Goal: Task Accomplishment & Management: Use online tool/utility

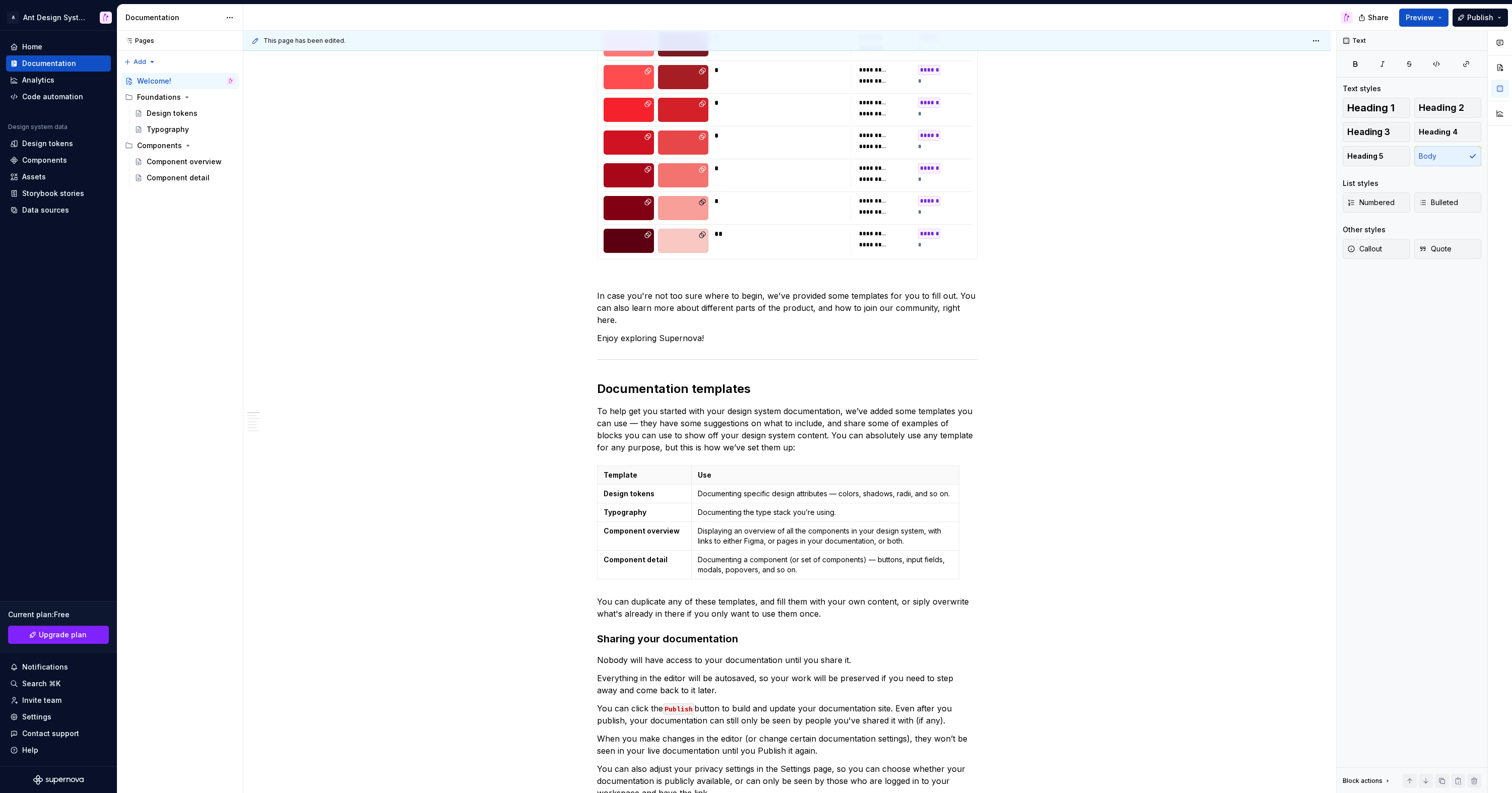
scroll to position [451, 0]
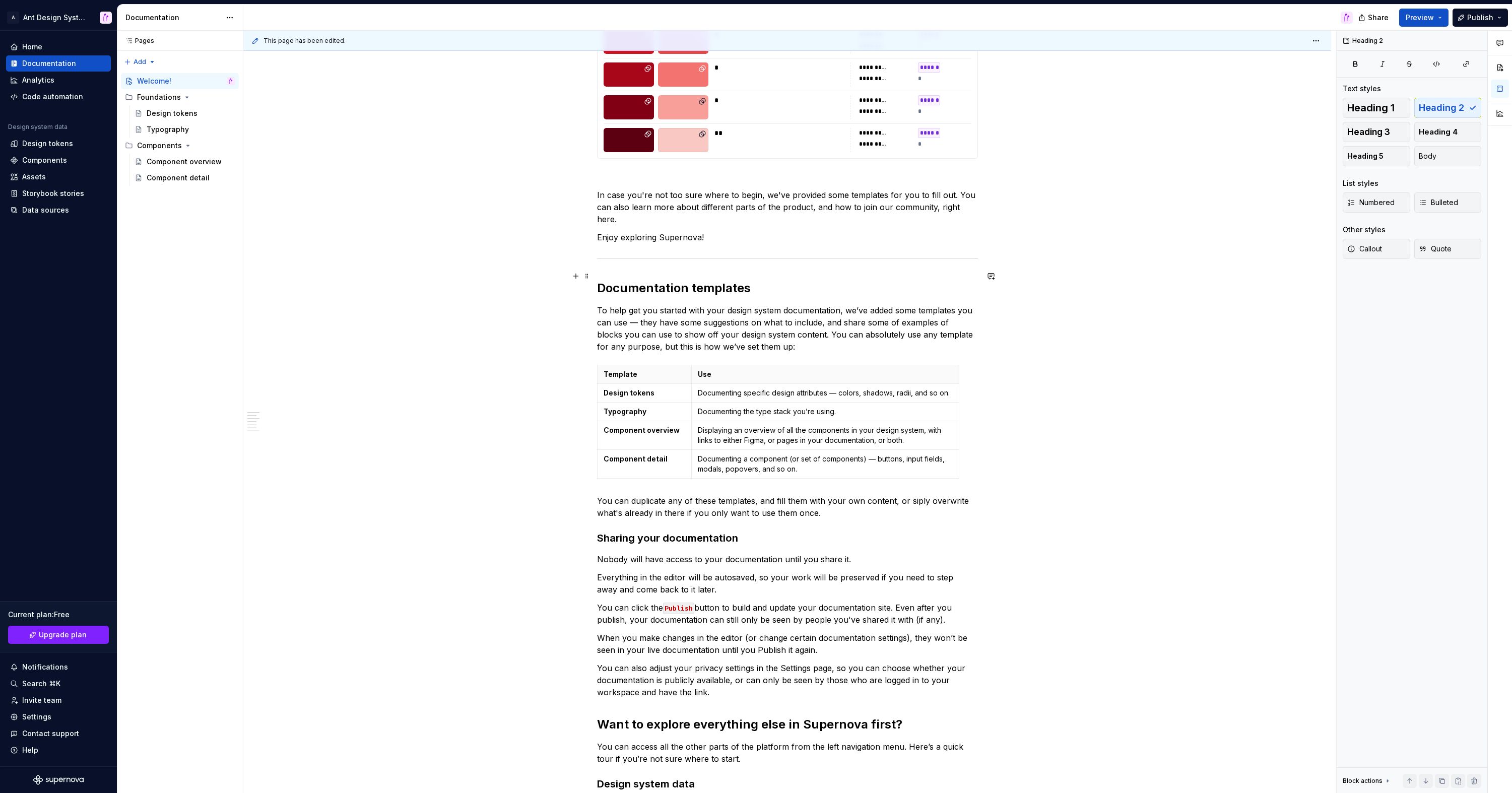
click at [748, 280] on h2 "Documentation templates" at bounding box center [787, 287] width 381 height 16
click at [58, 81] on div "Analytics" at bounding box center [58, 80] width 97 height 10
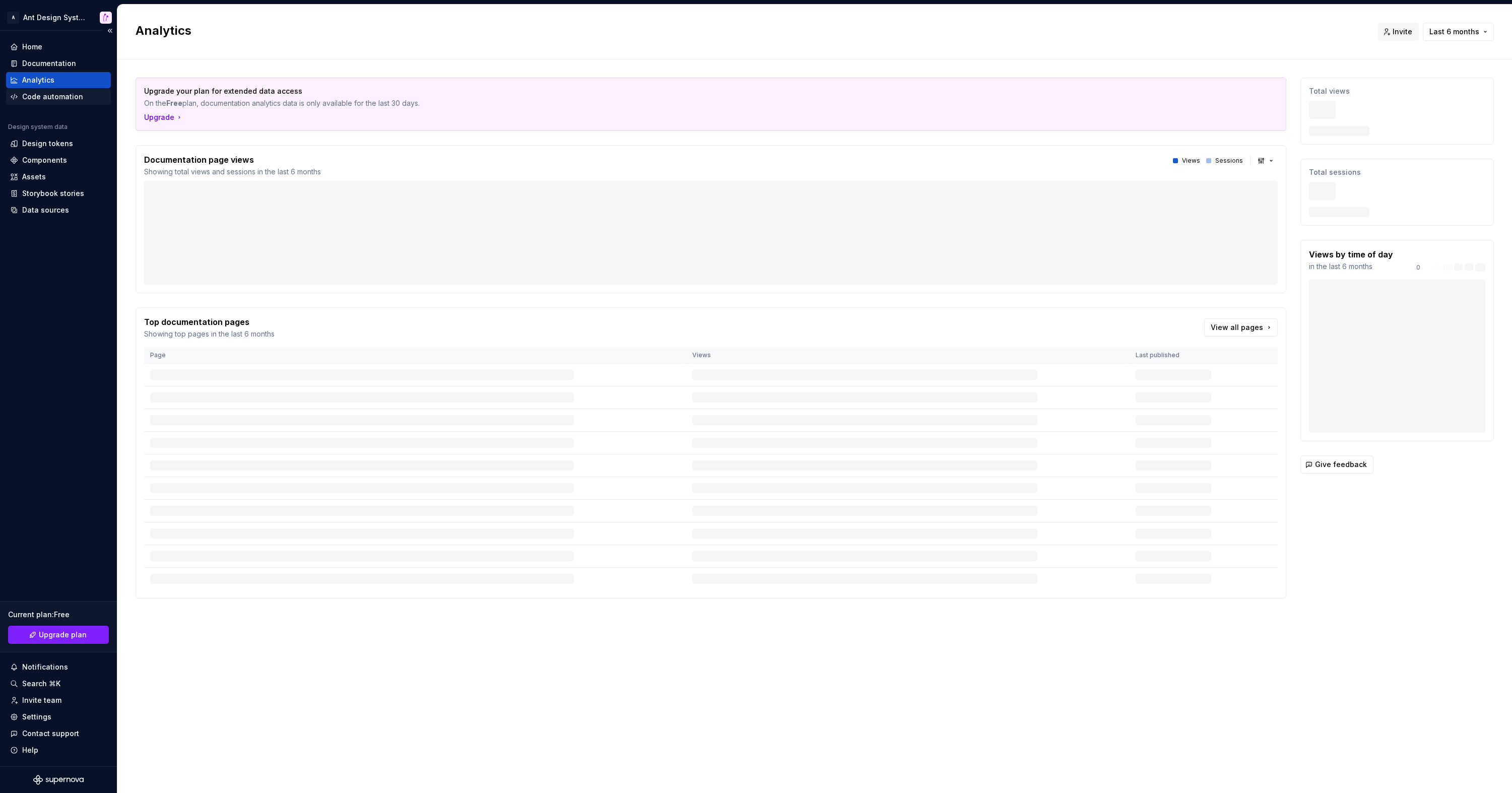
click at [76, 96] on div "Code automation" at bounding box center [52, 96] width 61 height 10
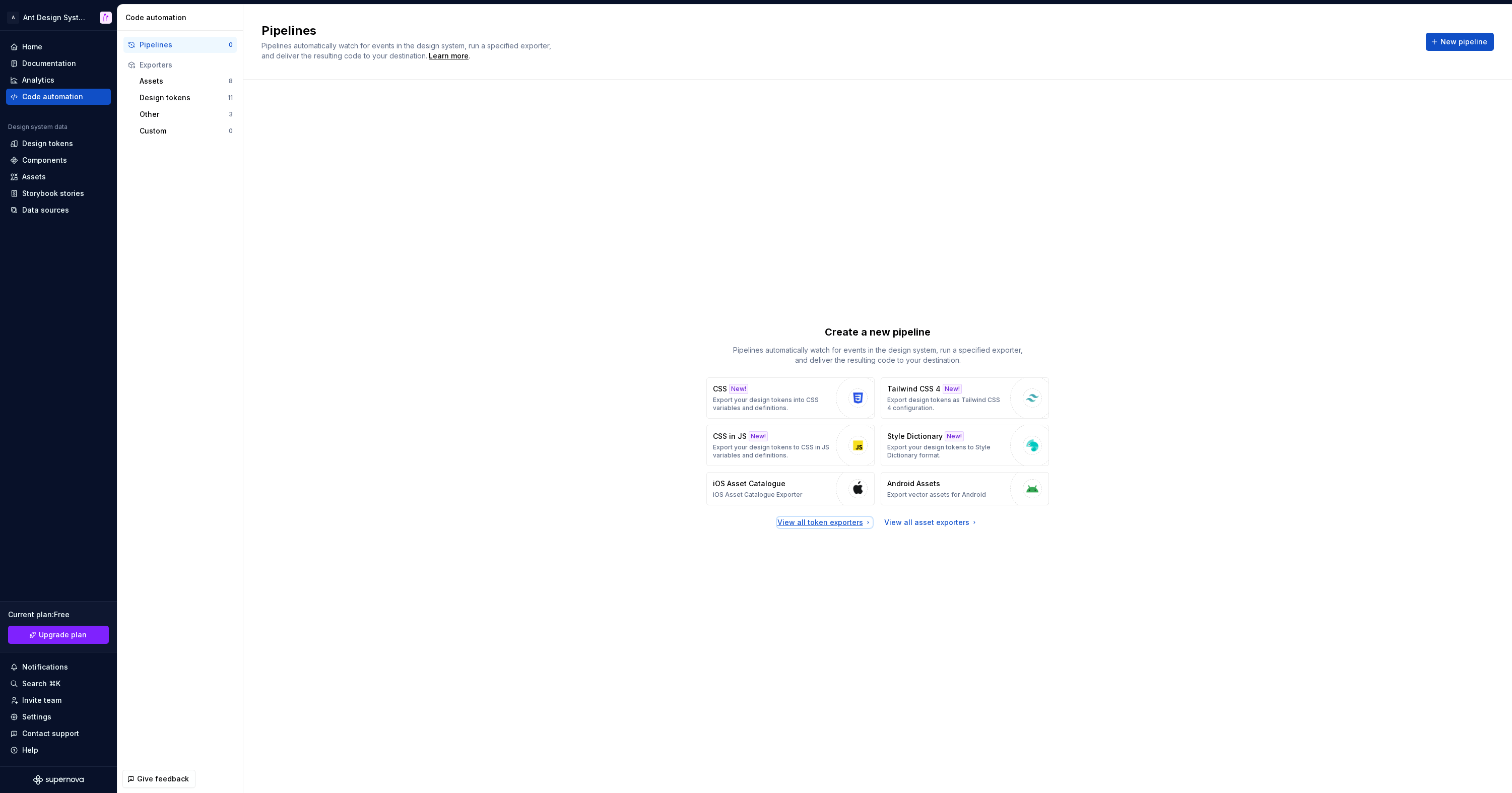
click at [848, 521] on div "View all token exporters" at bounding box center [825, 523] width 95 height 10
click at [961, 528] on div "Create a new pipeline Pipelines automatically watch for events in the design sy…" at bounding box center [877, 426] width 1232 height 657
click at [958, 523] on div "View all asset exporters" at bounding box center [931, 523] width 94 height 10
click at [824, 525] on div "View all token exporters" at bounding box center [825, 523] width 95 height 10
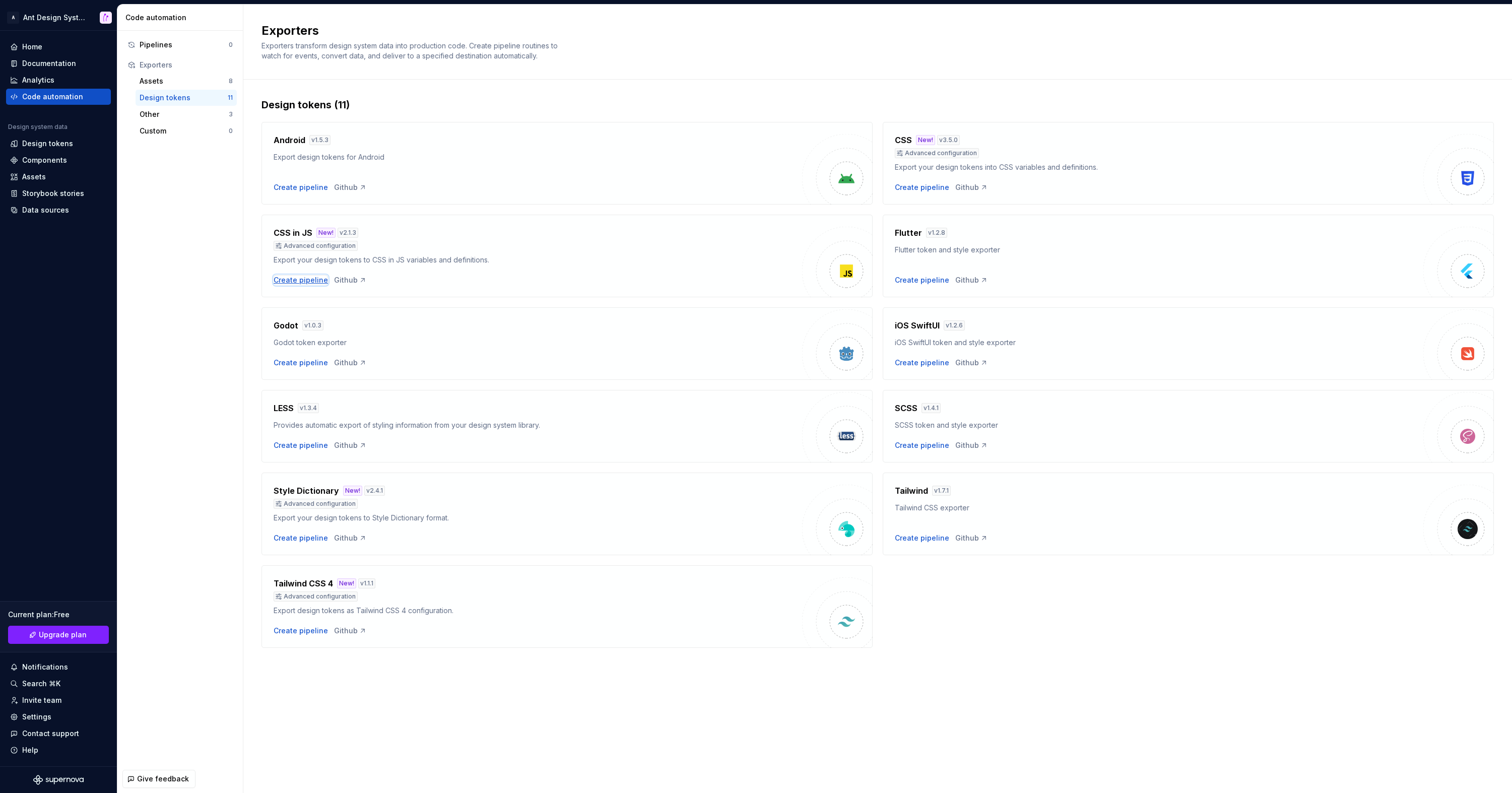
click at [289, 282] on div "Create pipeline" at bounding box center [300, 280] width 54 height 10
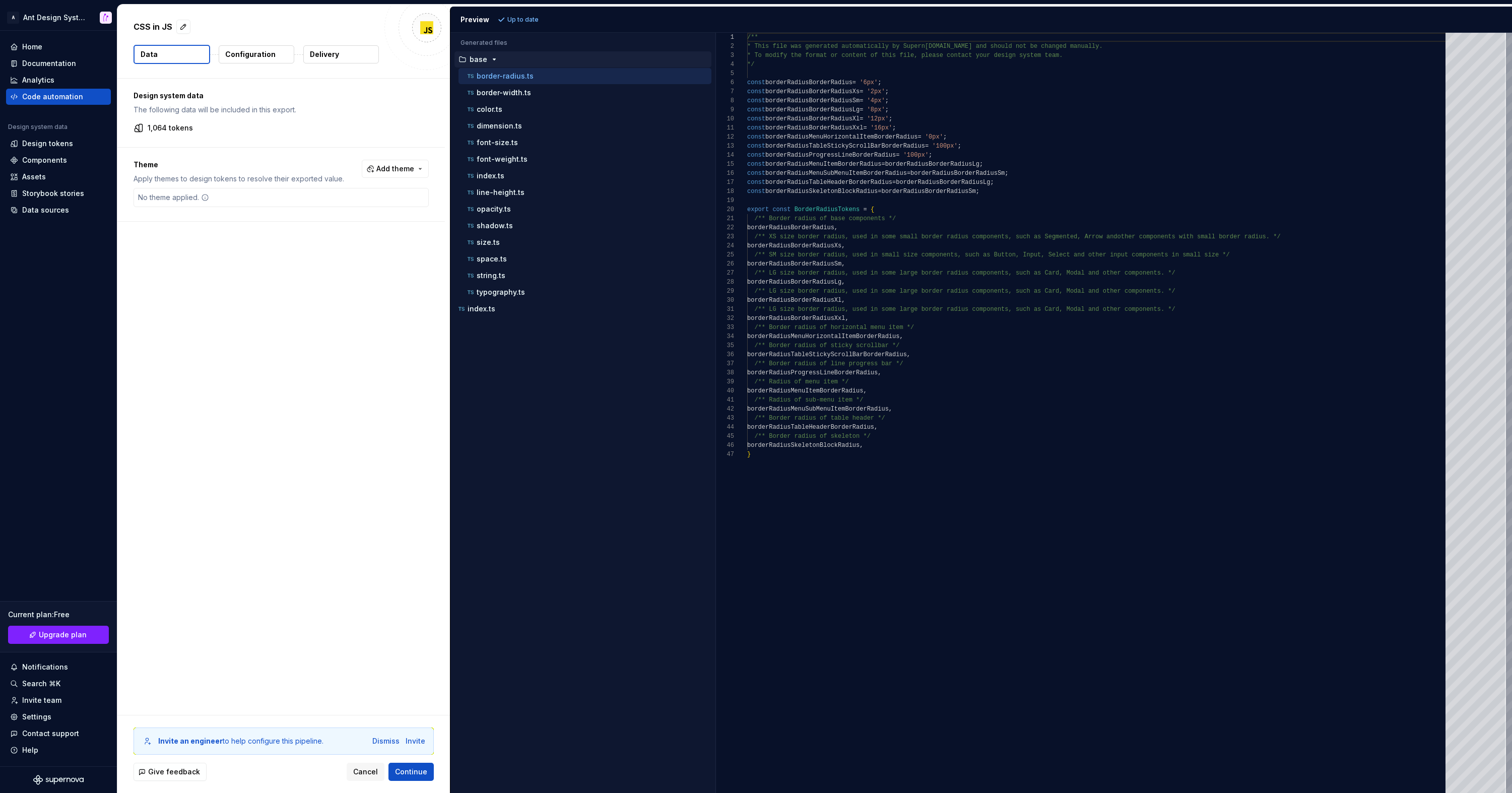
click at [261, 52] on p "Configuration" at bounding box center [250, 54] width 50 height 10
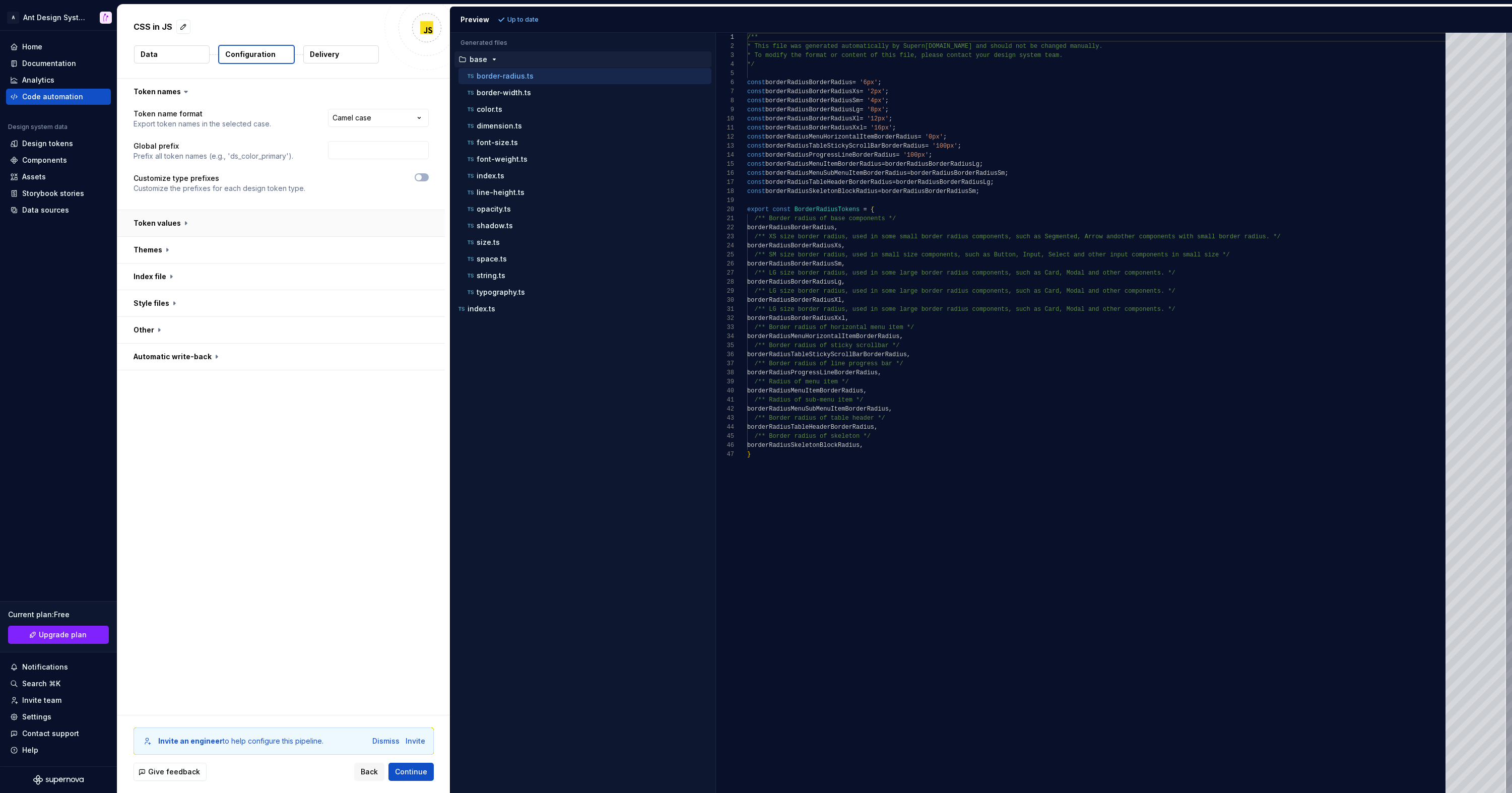
click at [200, 226] on button "button" at bounding box center [281, 224] width 327 height 26
click at [182, 250] on button "button" at bounding box center [281, 250] width 327 height 26
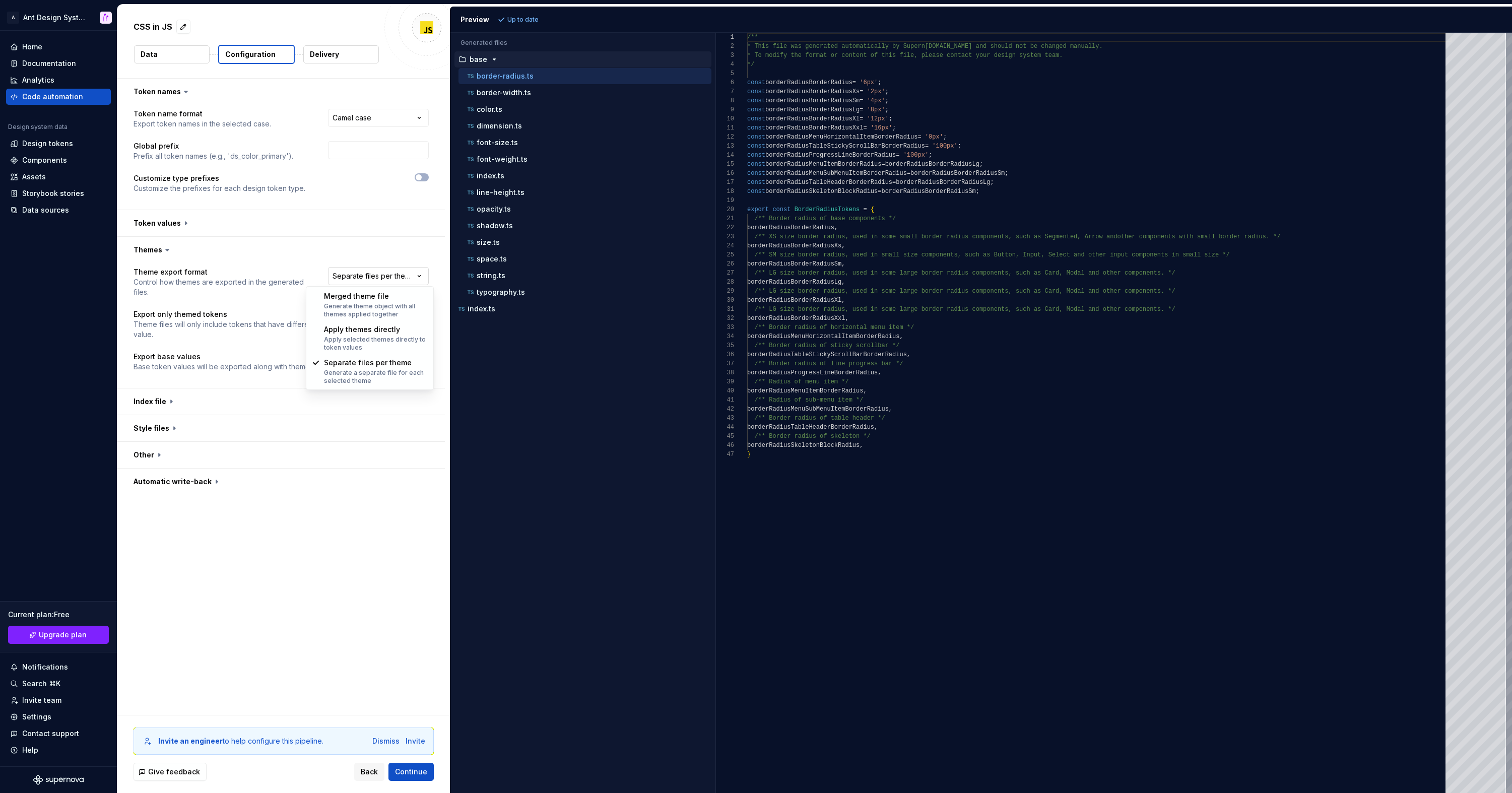
click at [359, 273] on html "**********" at bounding box center [756, 396] width 1512 height 793
drag, startPoint x: 175, startPoint y: 225, endPoint x: 165, endPoint y: 247, distance: 24.2
click at [165, 247] on div "**********" at bounding box center [281, 287] width 295 height 417
click at [165, 247] on icon at bounding box center [167, 250] width 10 height 10
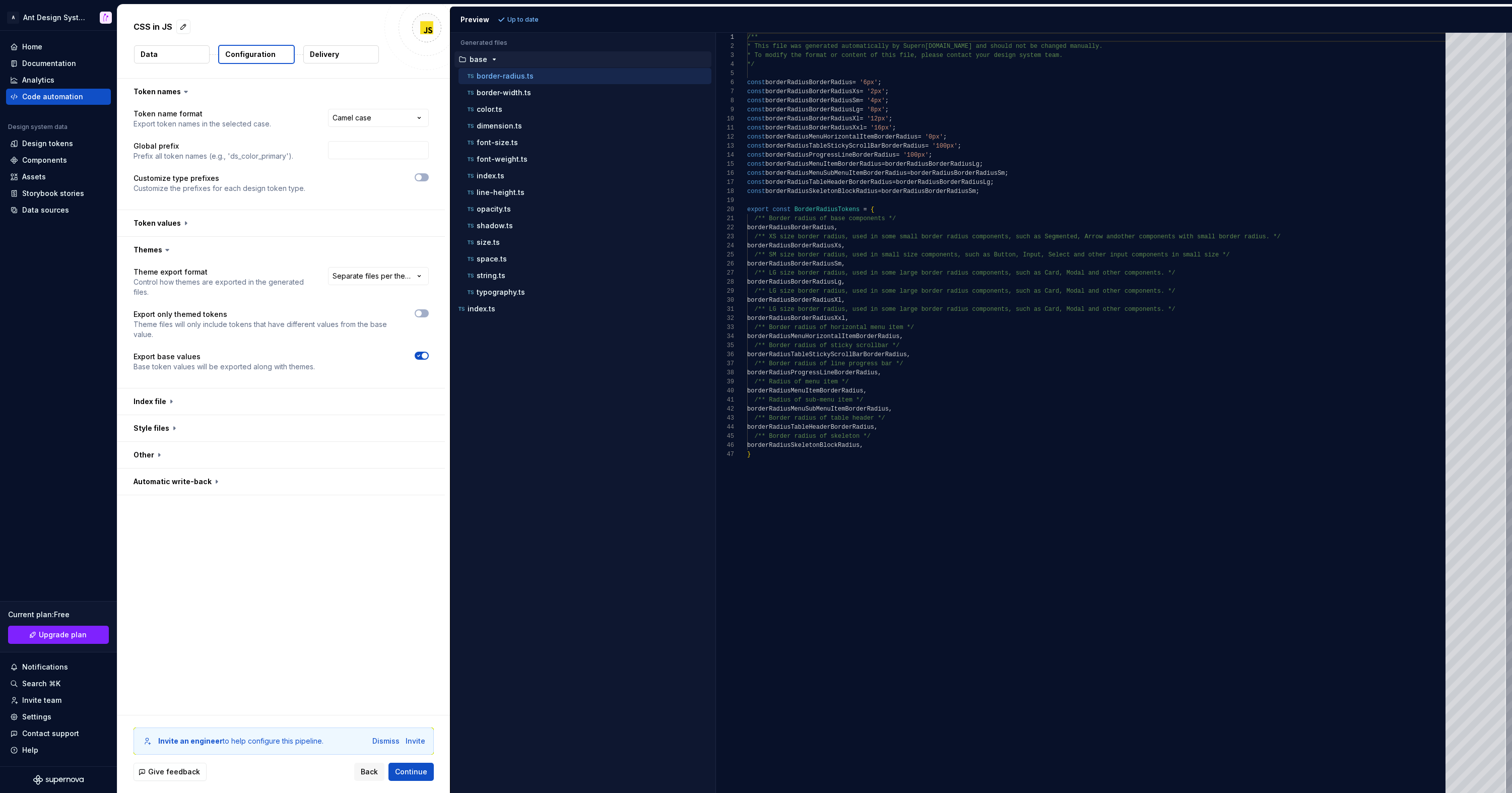
click at [163, 250] on icon at bounding box center [167, 250] width 10 height 10
click at [162, 402] on button "button" at bounding box center [281, 402] width 327 height 26
click at [176, 550] on button "button" at bounding box center [281, 543] width 327 height 26
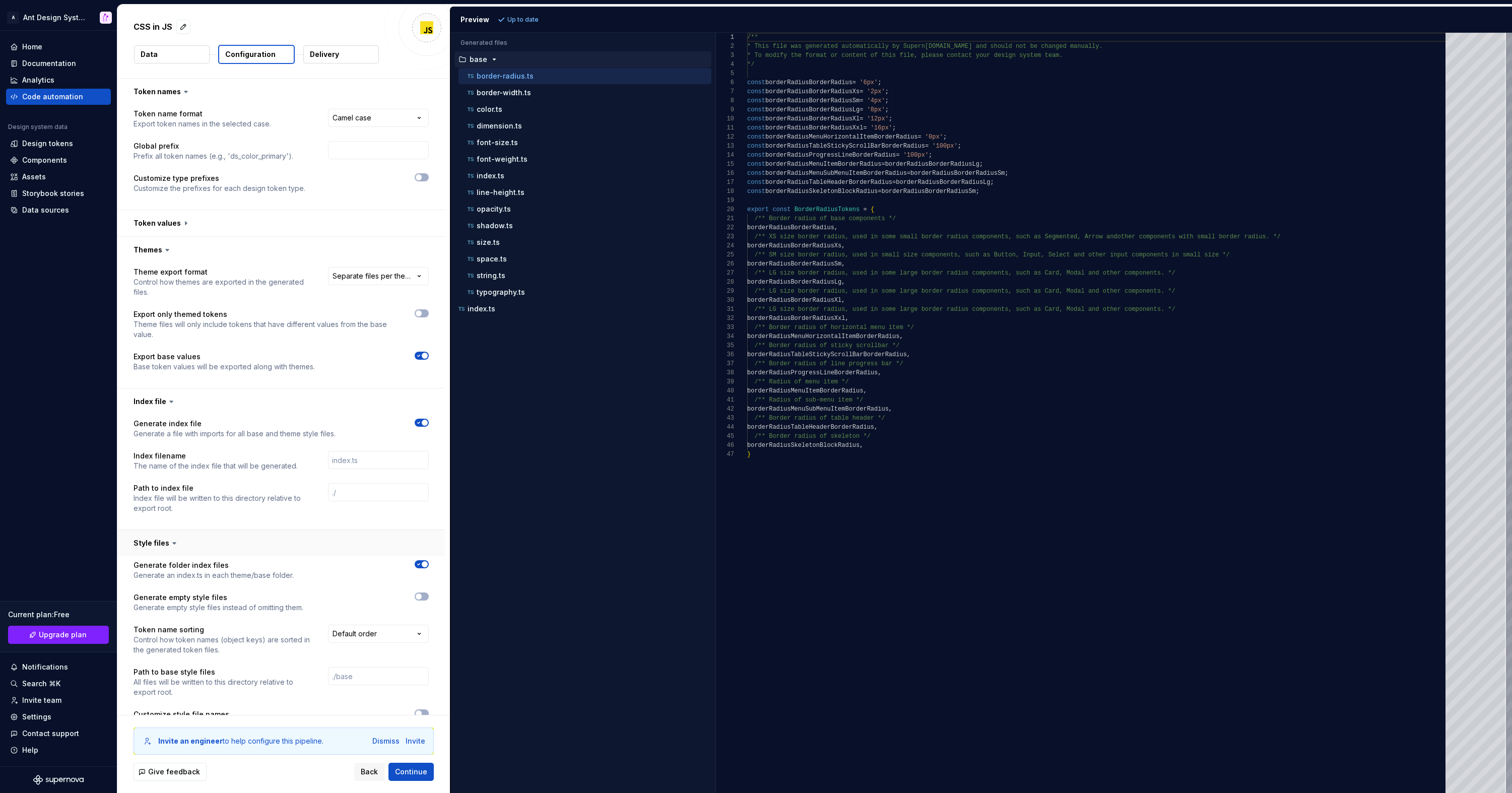
scroll to position [85, 0]
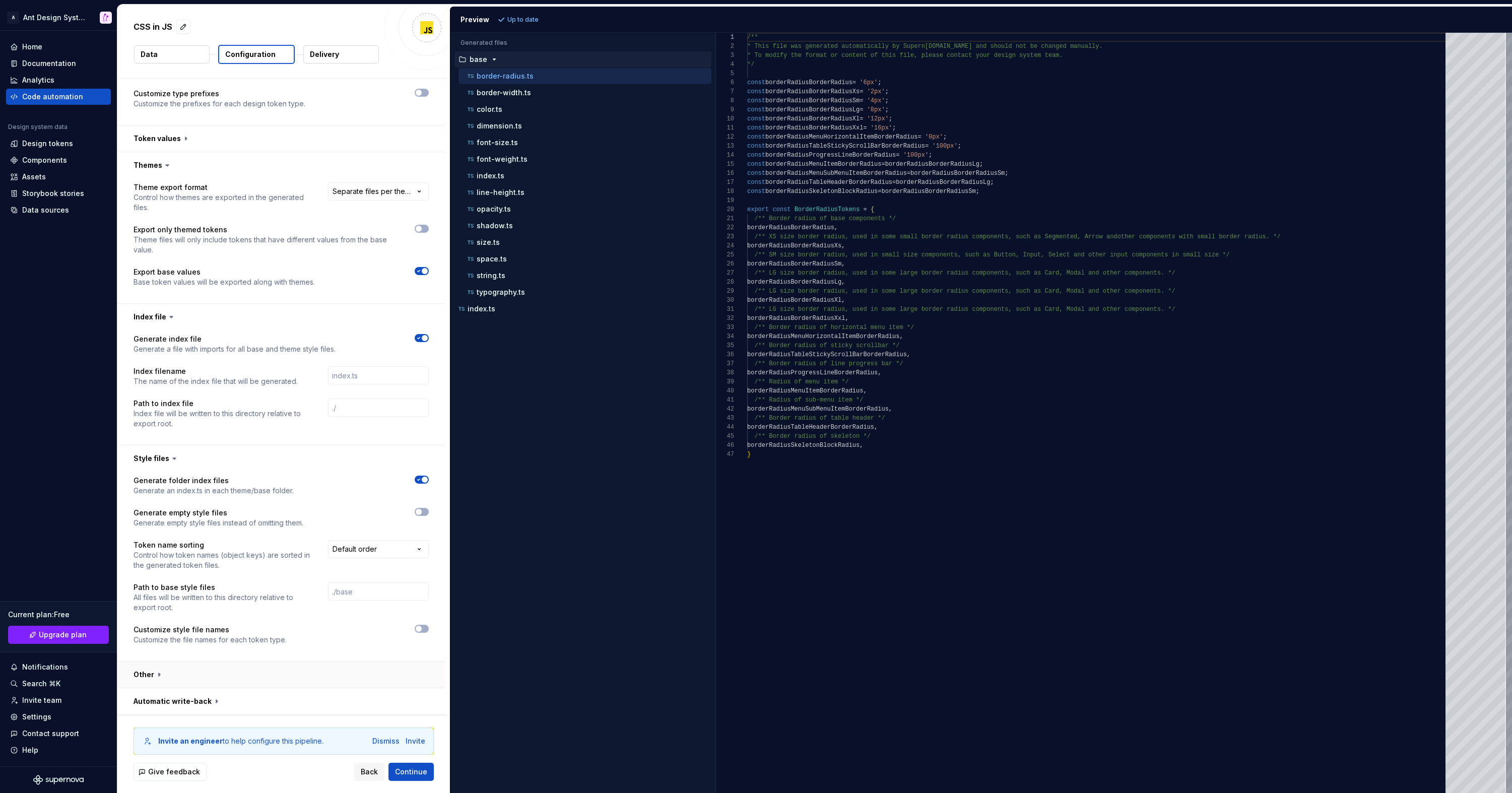
click at [189, 680] on button "button" at bounding box center [281, 675] width 327 height 26
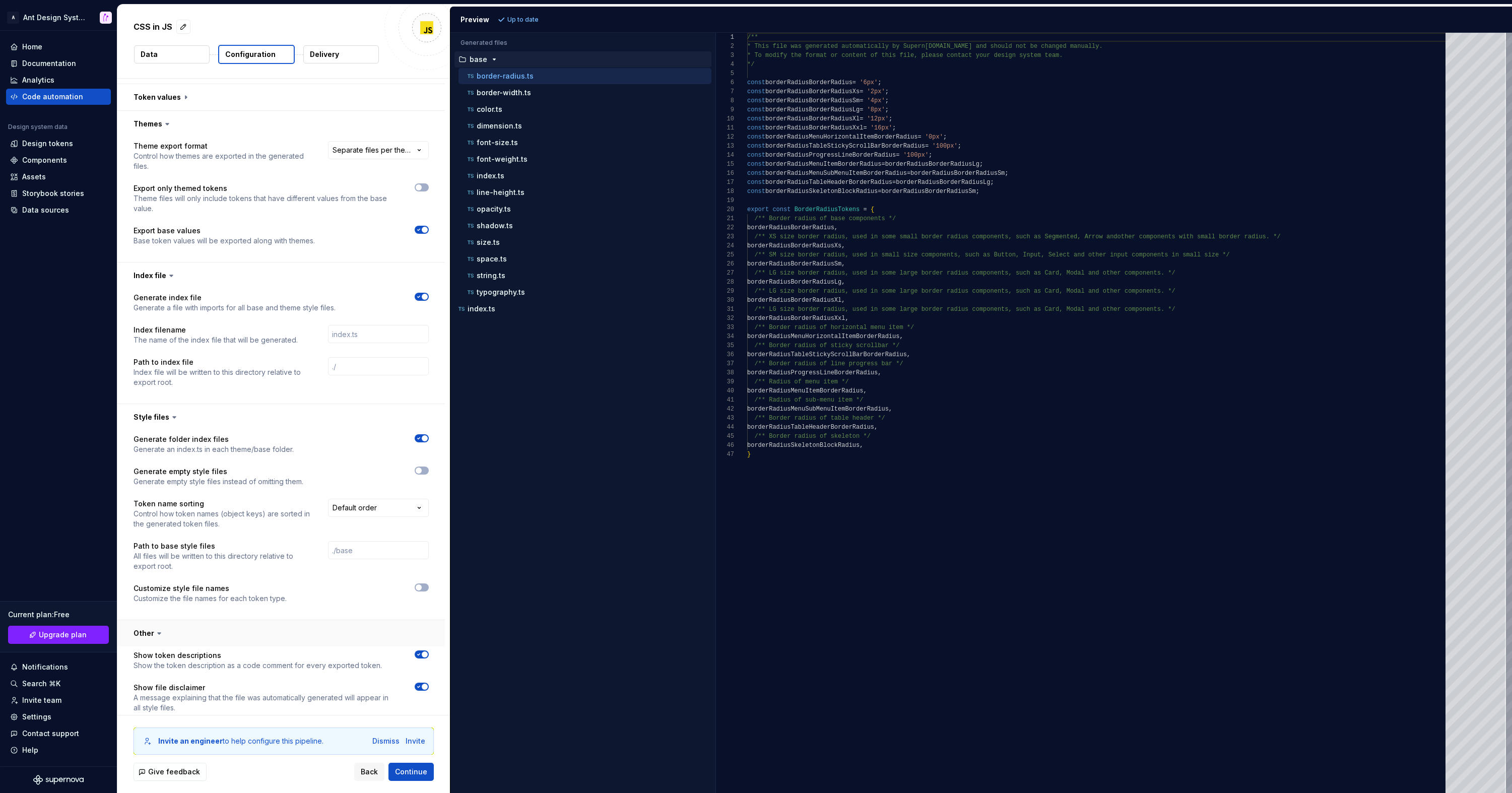
scroll to position [284, 0]
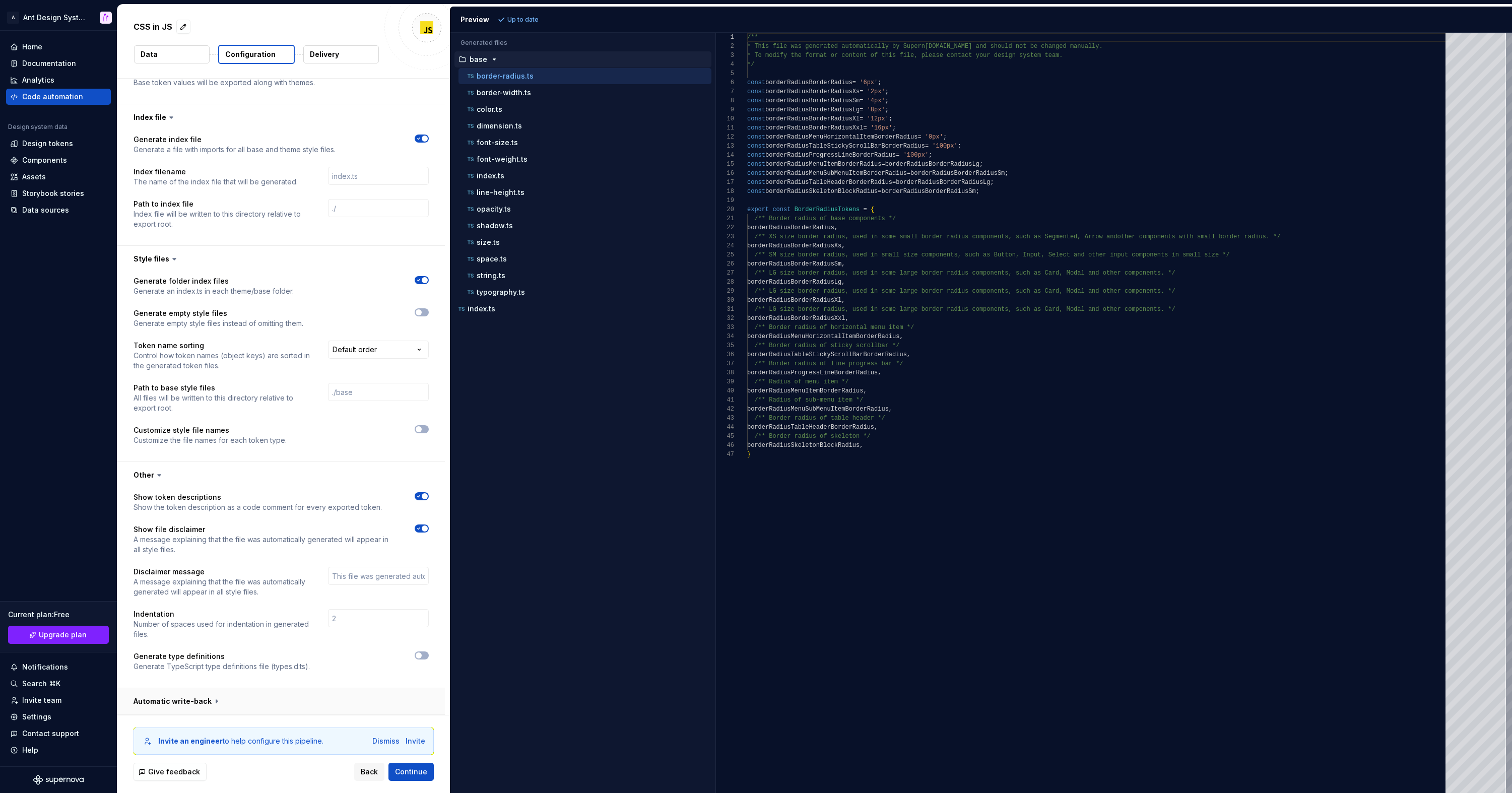
click at [197, 702] on button "button" at bounding box center [281, 702] width 327 height 26
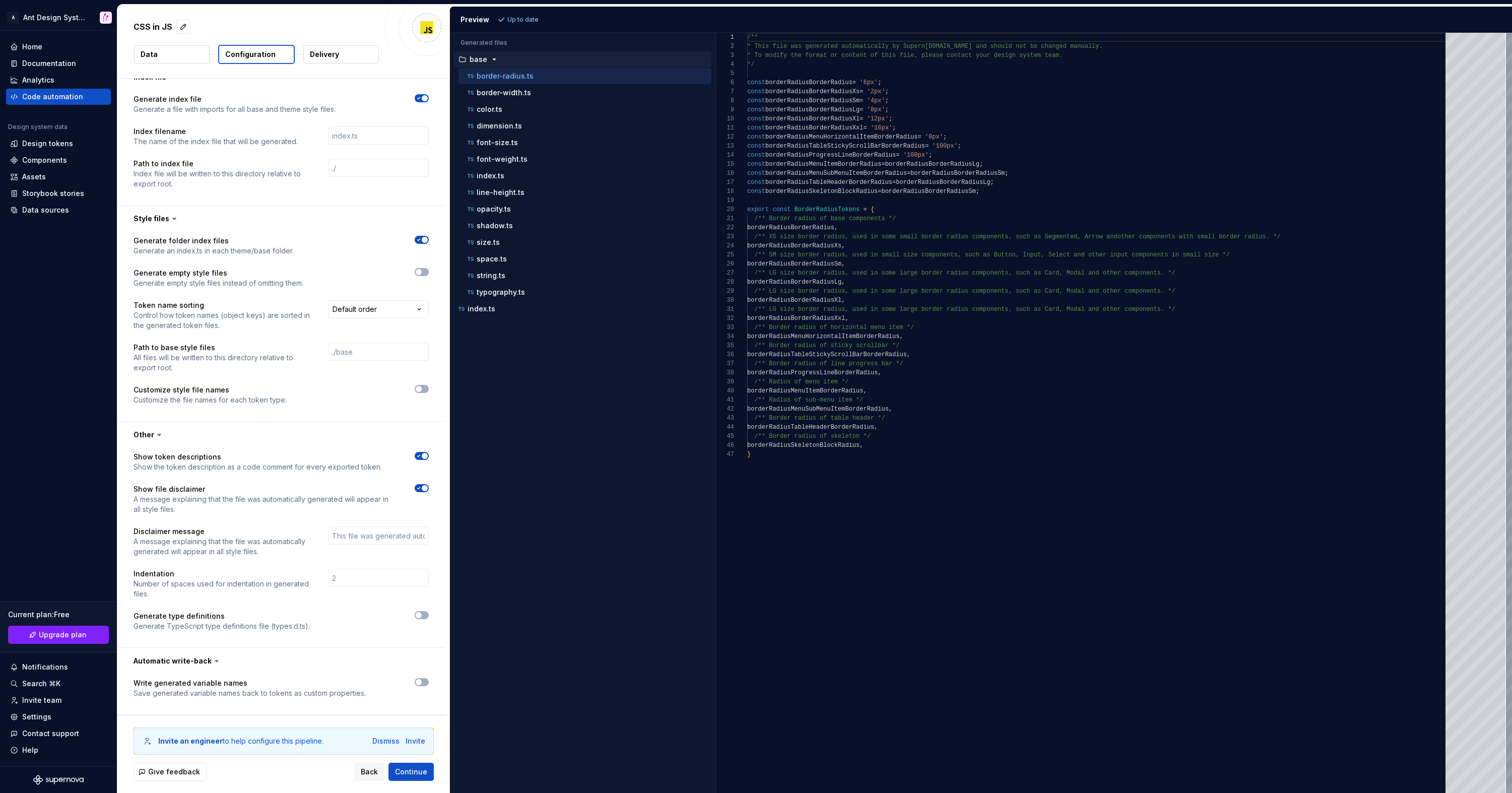
scroll to position [0, 0]
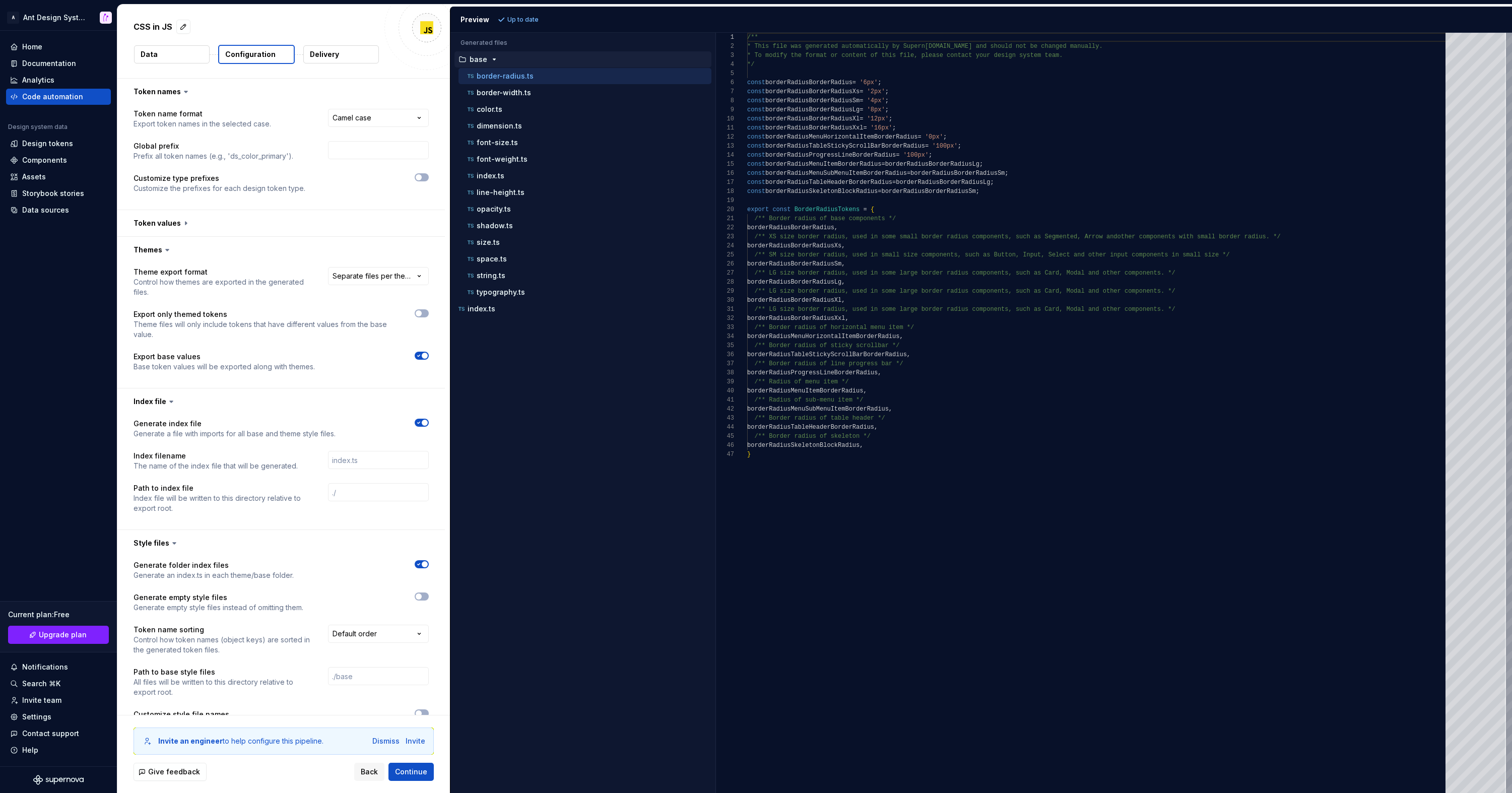
click at [329, 58] on p "Delivery" at bounding box center [325, 54] width 29 height 10
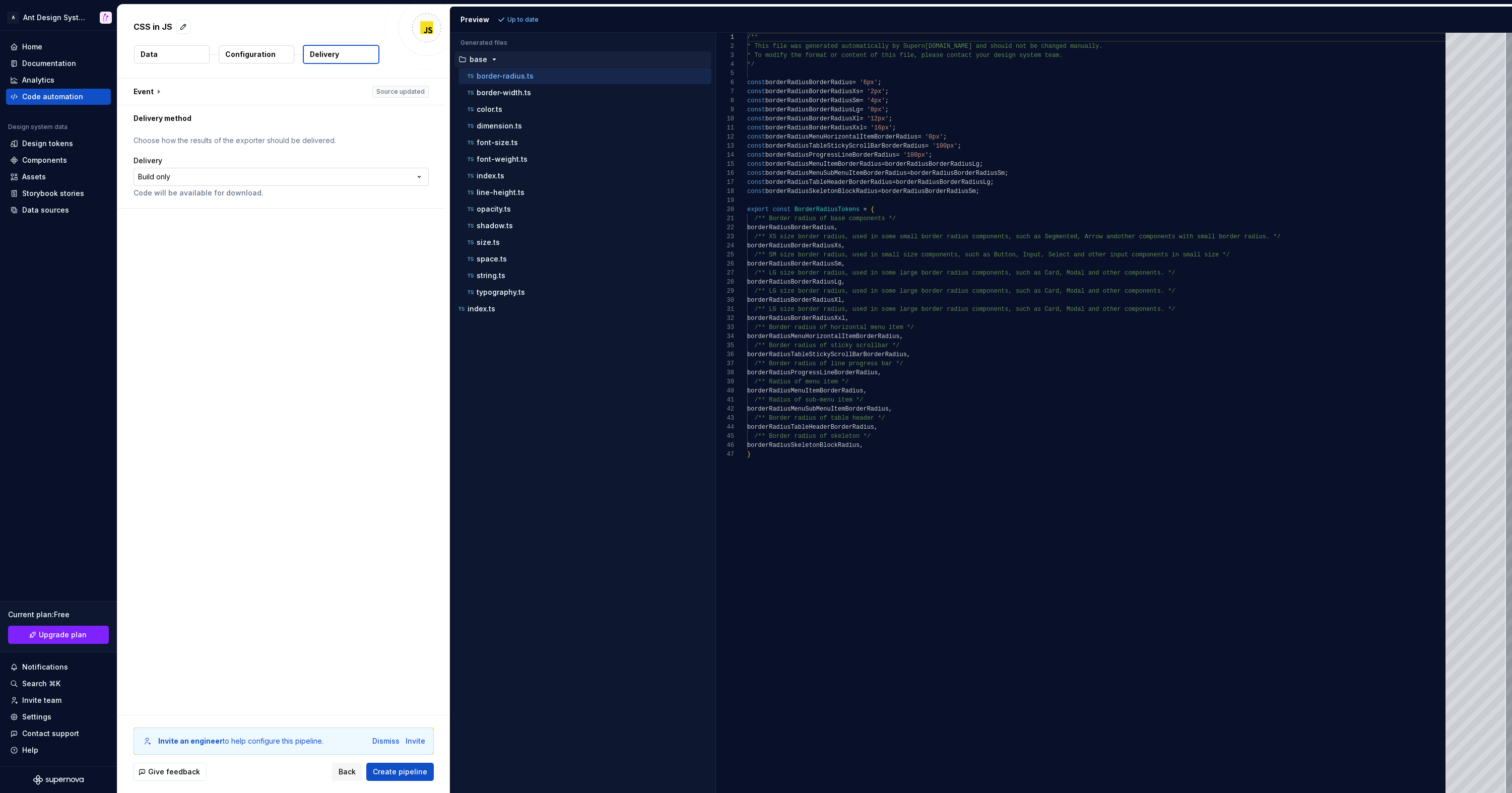
click at [216, 176] on html "**********" at bounding box center [756, 396] width 1512 height 793
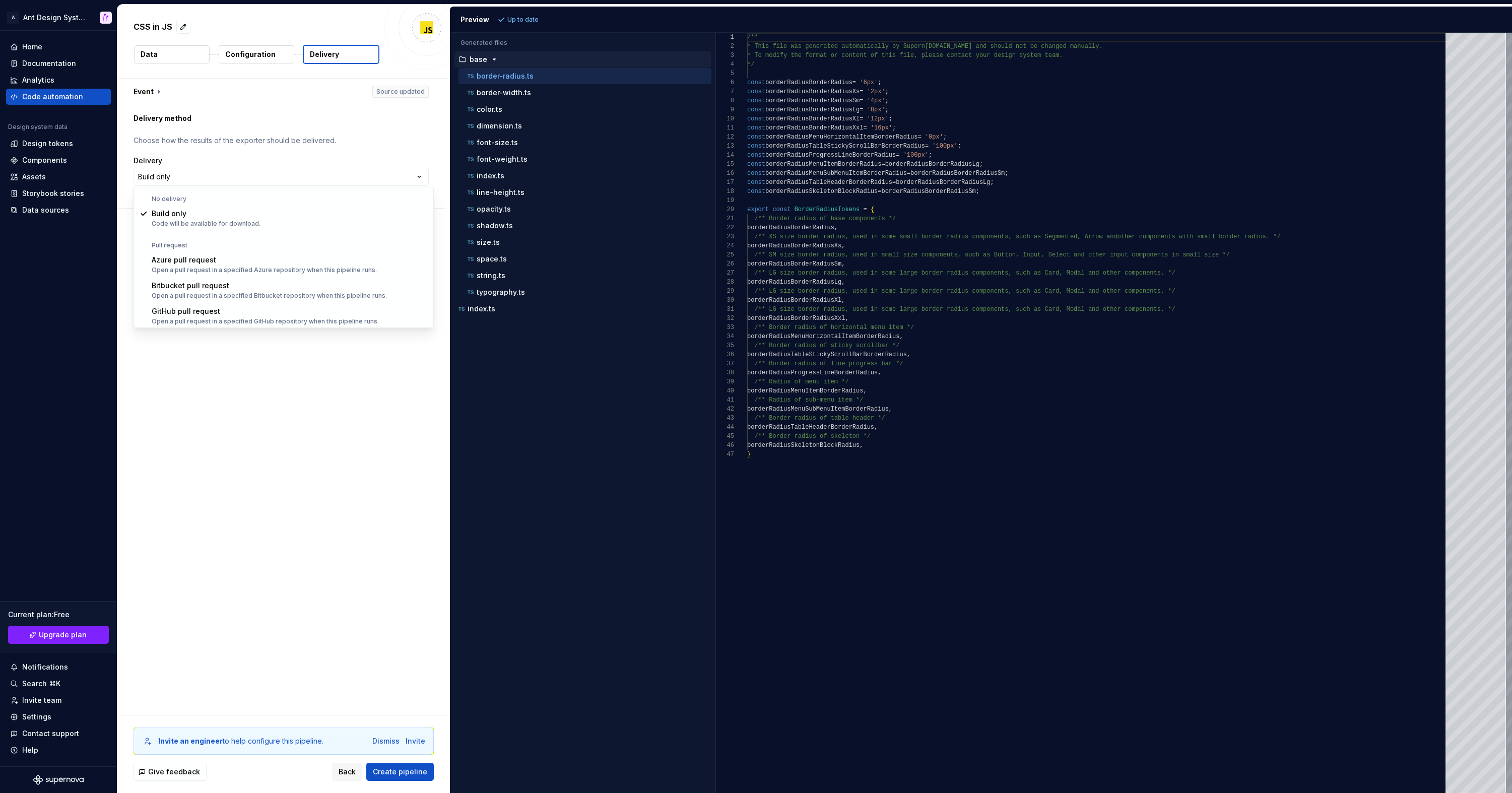
click at [182, 53] on html "**********" at bounding box center [756, 396] width 1512 height 793
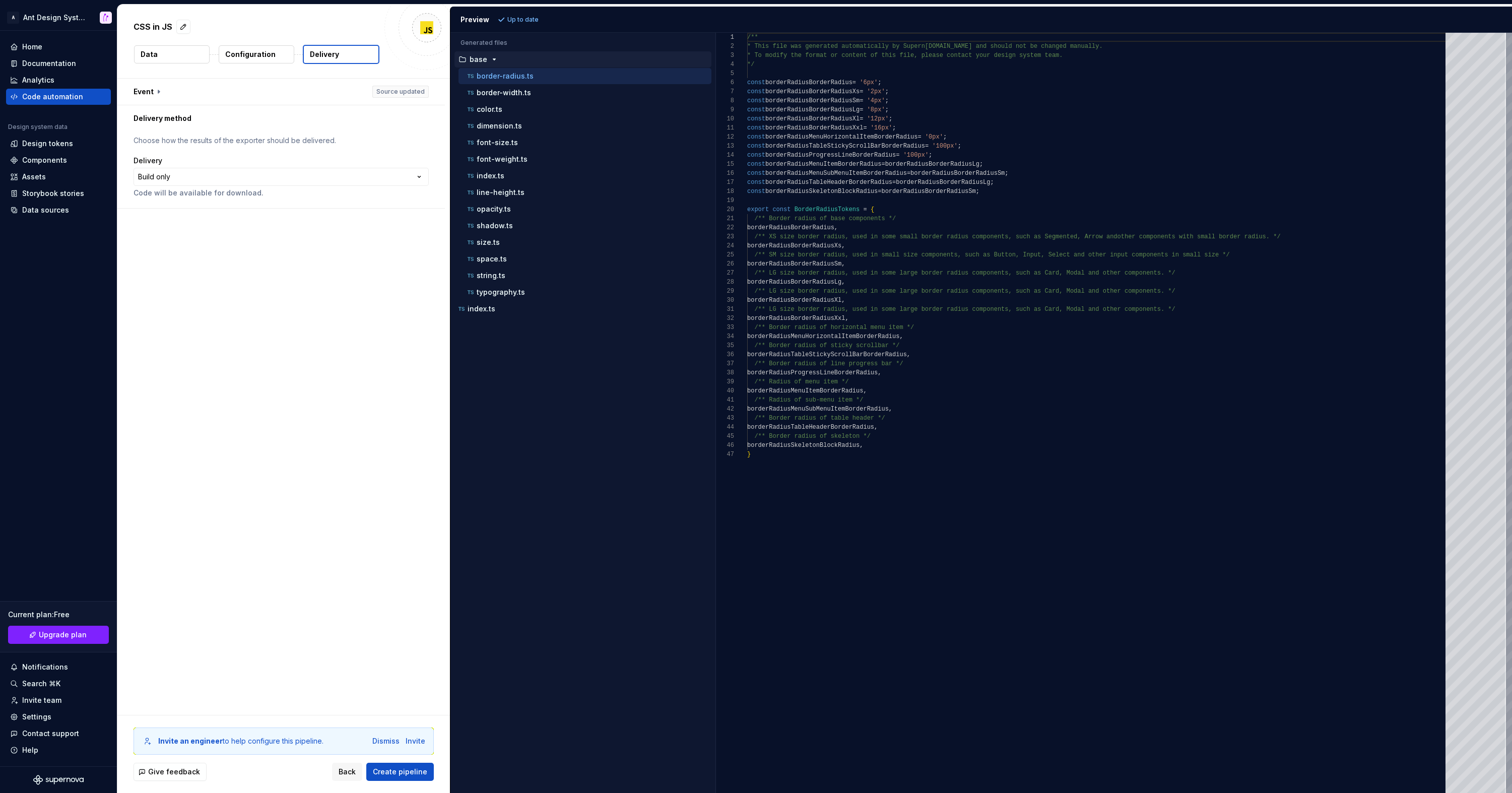
click at [174, 54] on button "Data" at bounding box center [172, 54] width 76 height 18
click at [221, 197] on div "No theme applied." at bounding box center [281, 197] width 295 height 19
click at [84, 95] on div "Code automation" at bounding box center [58, 96] width 97 height 10
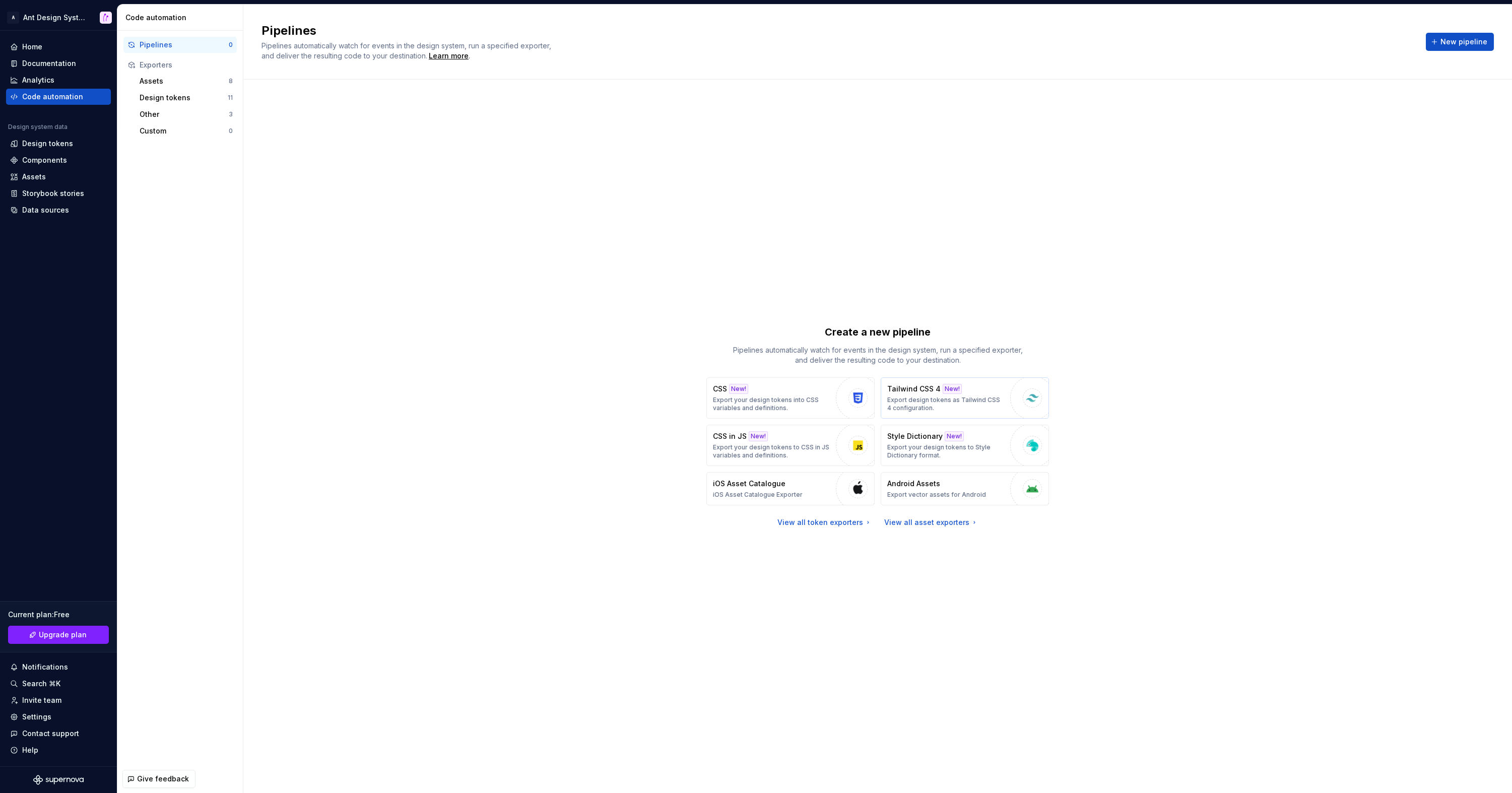
click at [917, 389] on p "Tailwind CSS 4" at bounding box center [914, 389] width 54 height 10
click at [815, 518] on div "View all token exporters" at bounding box center [825, 523] width 95 height 10
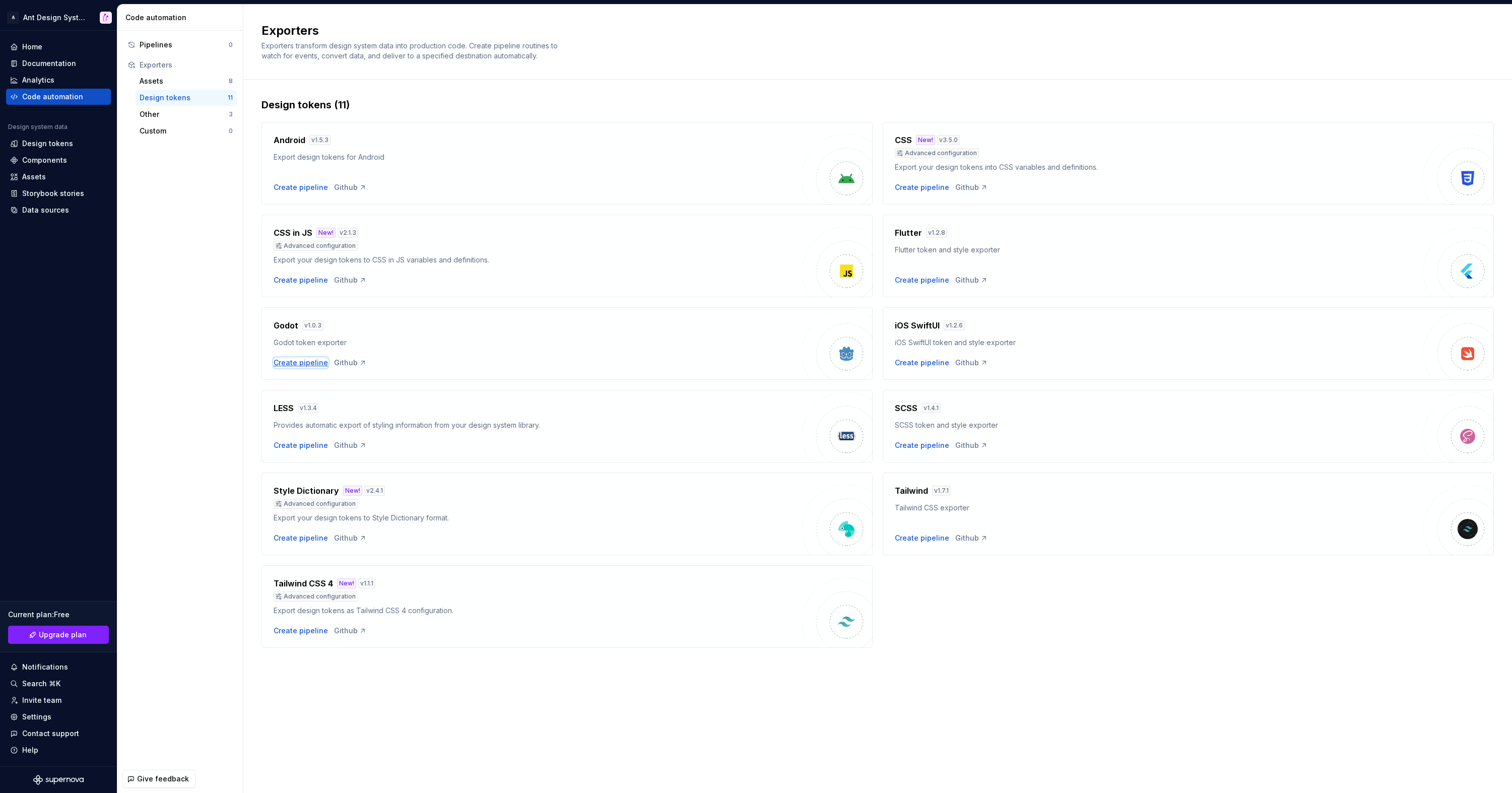
click at [299, 362] on div "Create pipeline" at bounding box center [300, 362] width 54 height 10
click at [293, 283] on div "Create pipeline" at bounding box center [300, 280] width 54 height 10
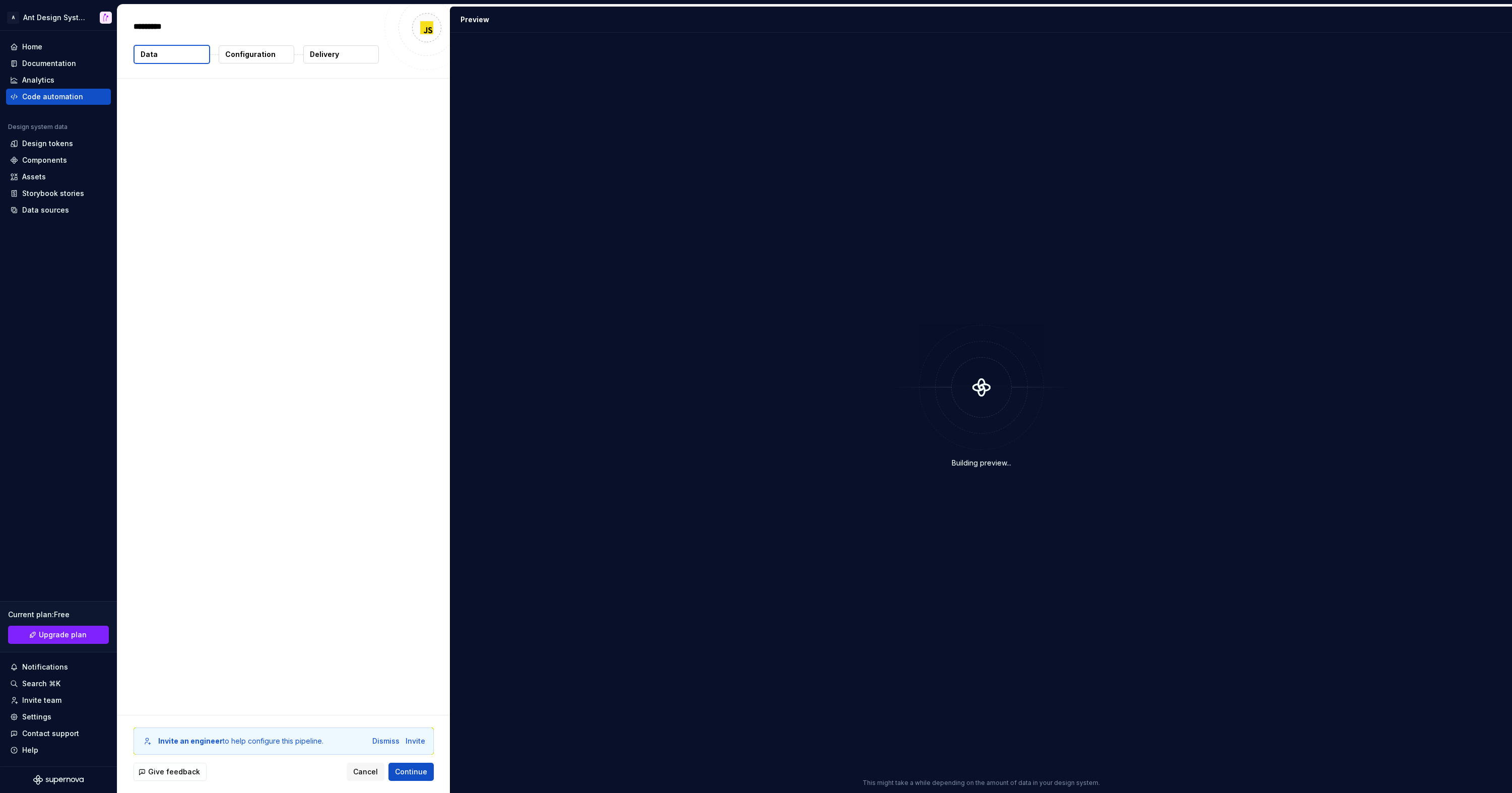
type textarea "*"
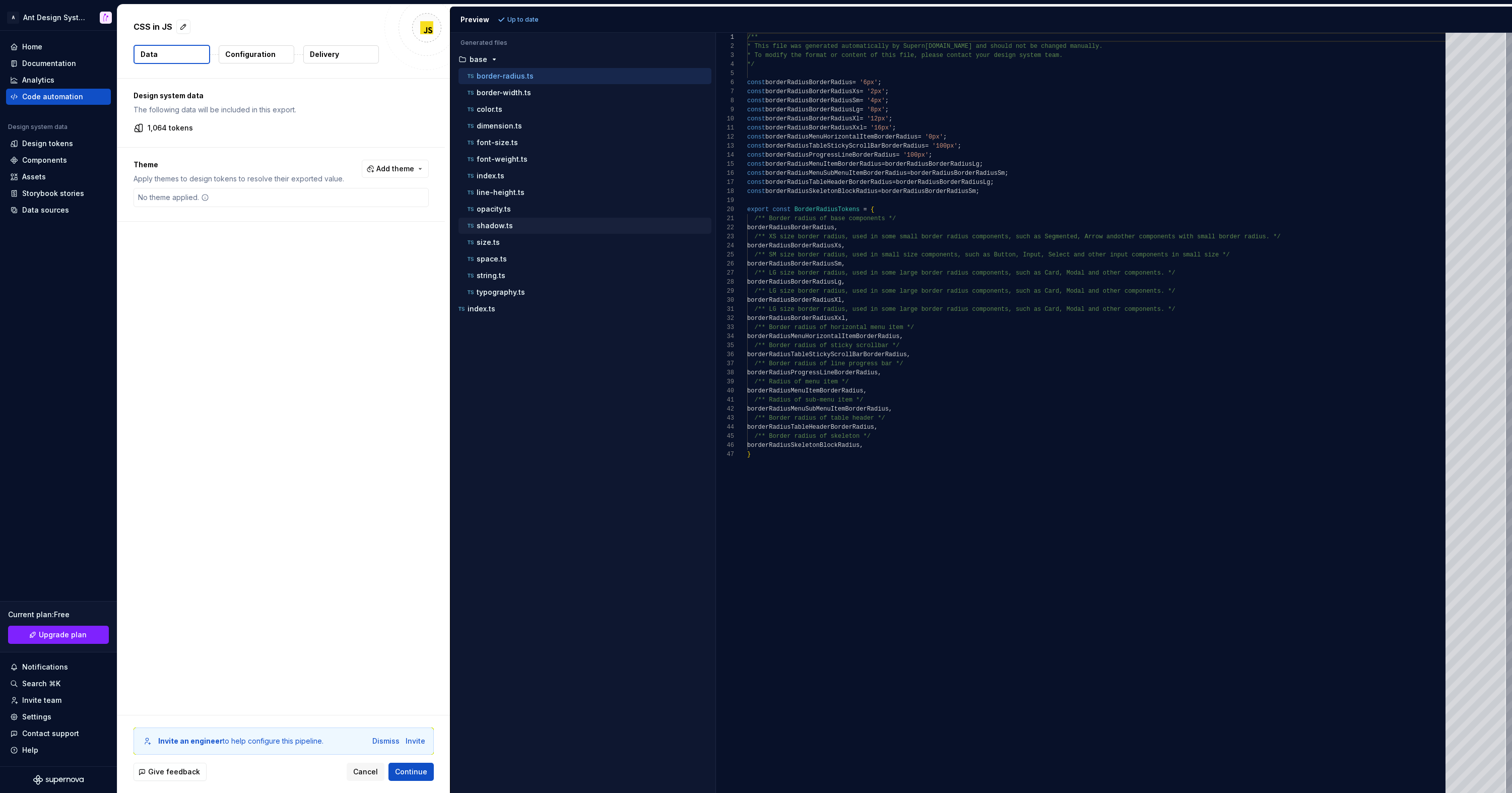
click at [496, 226] on p "shadow.ts" at bounding box center [494, 226] width 36 height 8
type textarea "**********"
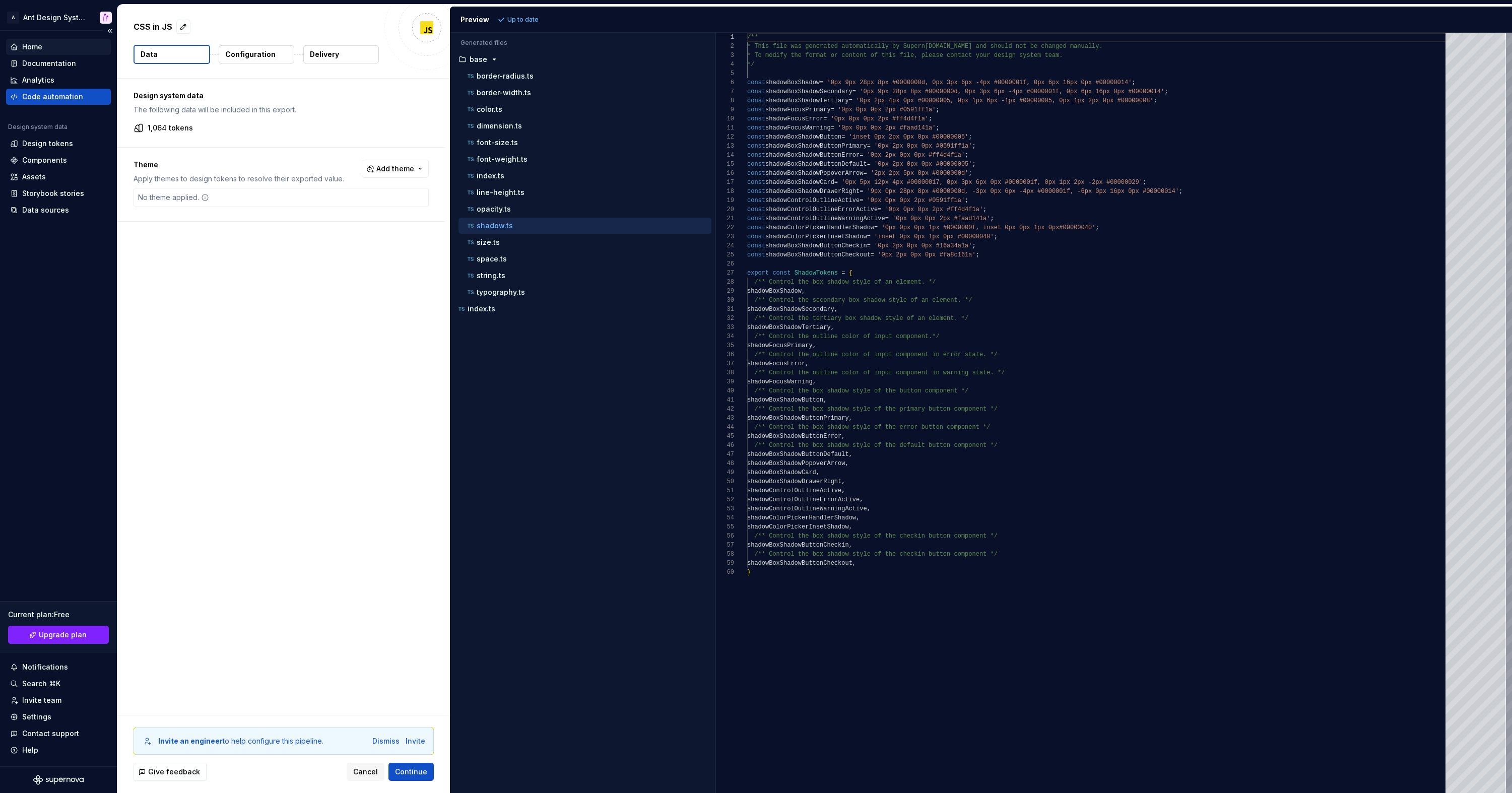
click at [58, 47] on div "Home" at bounding box center [58, 47] width 97 height 10
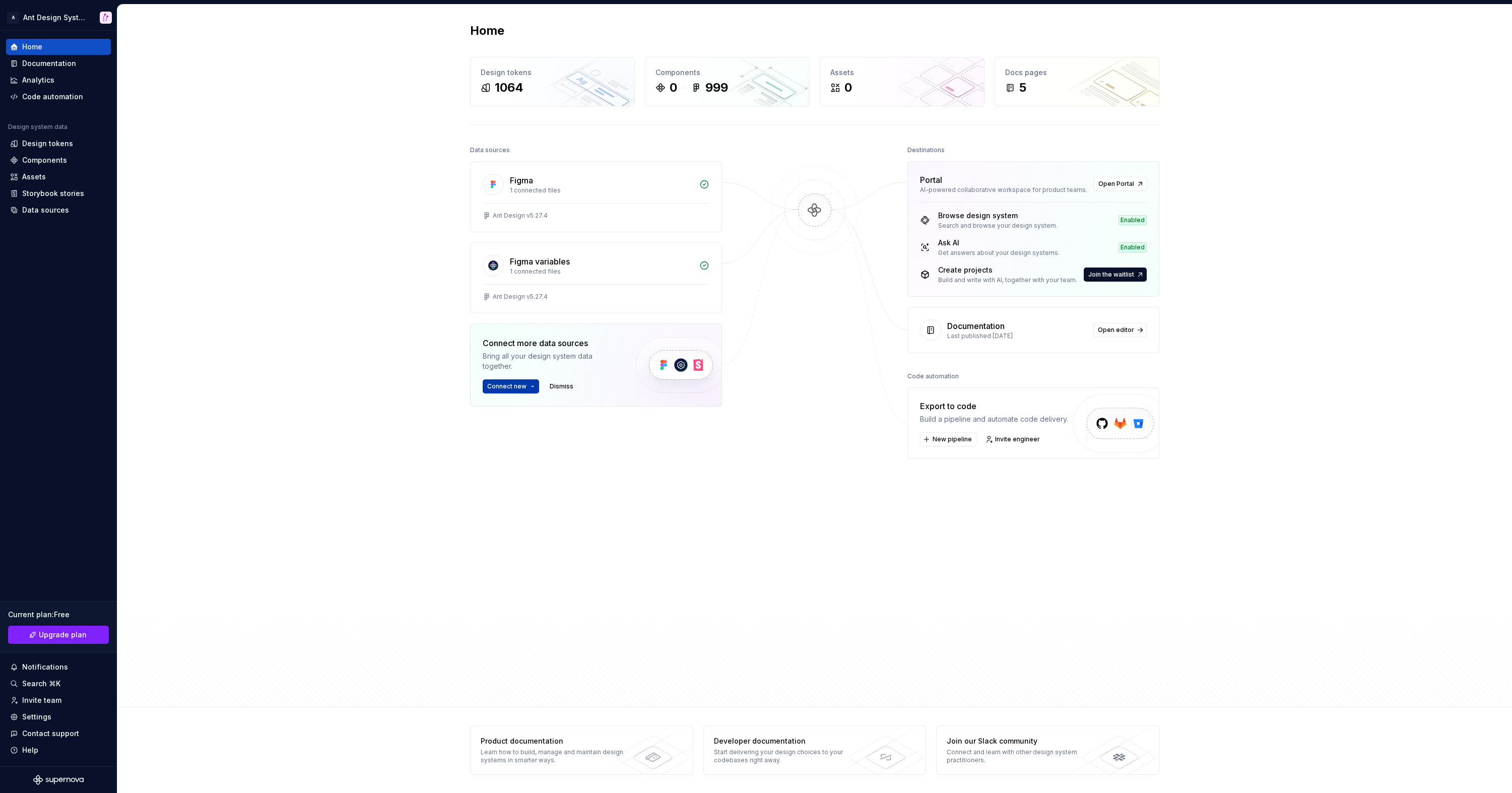
click at [525, 388] on span "Connect new" at bounding box center [507, 387] width 39 height 8
click at [815, 486] on div at bounding box center [815, 381] width 101 height 476
click at [1119, 187] on span "Open Portal" at bounding box center [1116, 184] width 36 height 8
click at [1134, 188] on link "Open Portal" at bounding box center [1120, 184] width 53 height 14
